Goal: Task Accomplishment & Management: Use online tool/utility

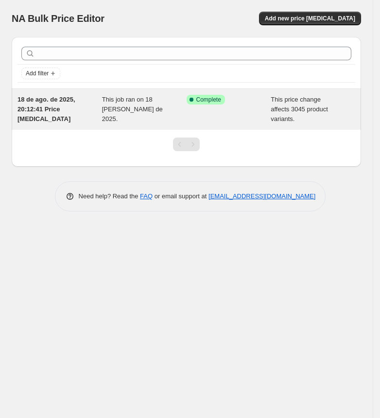
click at [199, 111] on div "Success Complete Complete" at bounding box center [229, 109] width 85 height 29
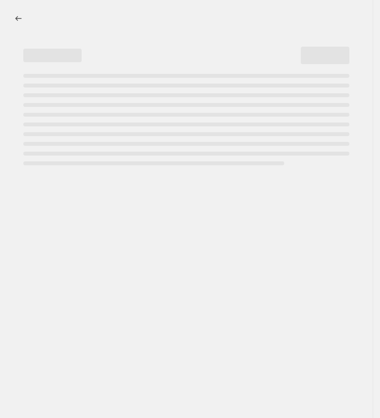
select select "pcap"
select select "no_change"
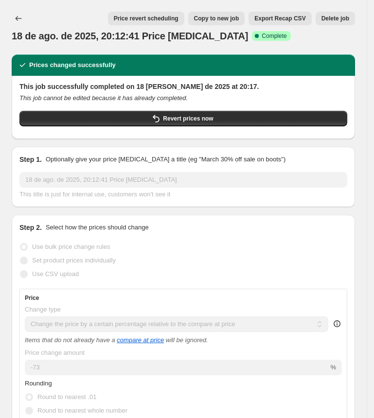
click at [227, 13] on button "Copy to new job" at bounding box center [216, 19] width 57 height 14
select select "pcap"
select select "no_change"
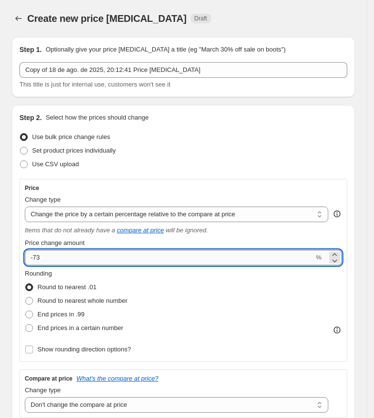
click at [71, 256] on input "-73" at bounding box center [169, 258] width 289 height 16
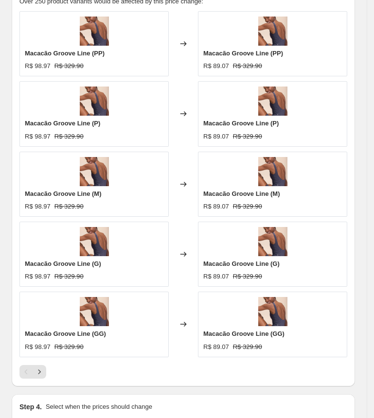
scroll to position [832, 0]
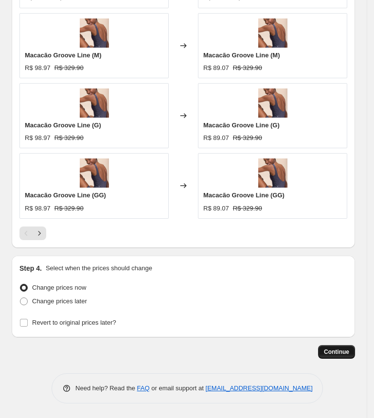
type input "-70"
click at [345, 351] on span "Continue" at bounding box center [336, 352] width 25 height 8
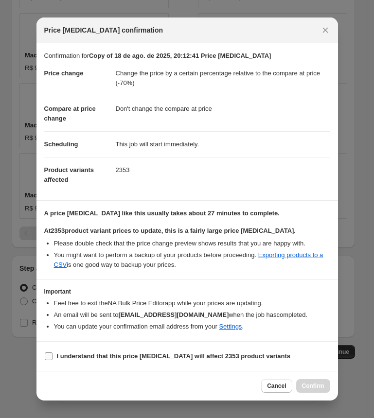
click at [58, 359] on b "I understand that this price [MEDICAL_DATA] will affect 2353 product variants" at bounding box center [174, 355] width 234 height 7
click at [52, 359] on input "I understand that this price [MEDICAL_DATA] will affect 2353 product variants" at bounding box center [49, 356] width 8 height 8
checkbox input "true"
click at [309, 384] on span "Confirm" at bounding box center [313, 386] width 22 height 8
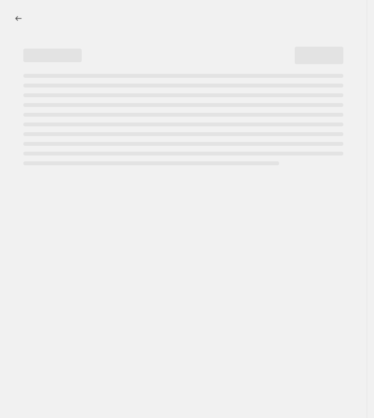
select select "pcap"
select select "no_change"
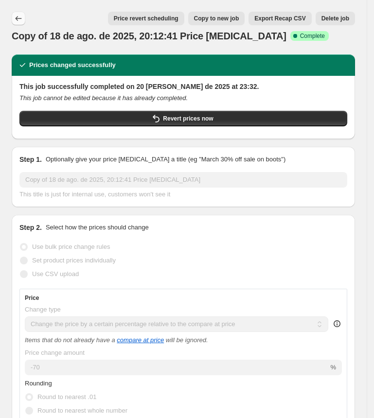
click at [20, 17] on icon "Price change jobs" at bounding box center [19, 19] width 10 height 10
